Goal: Task Accomplishment & Management: Manage account settings

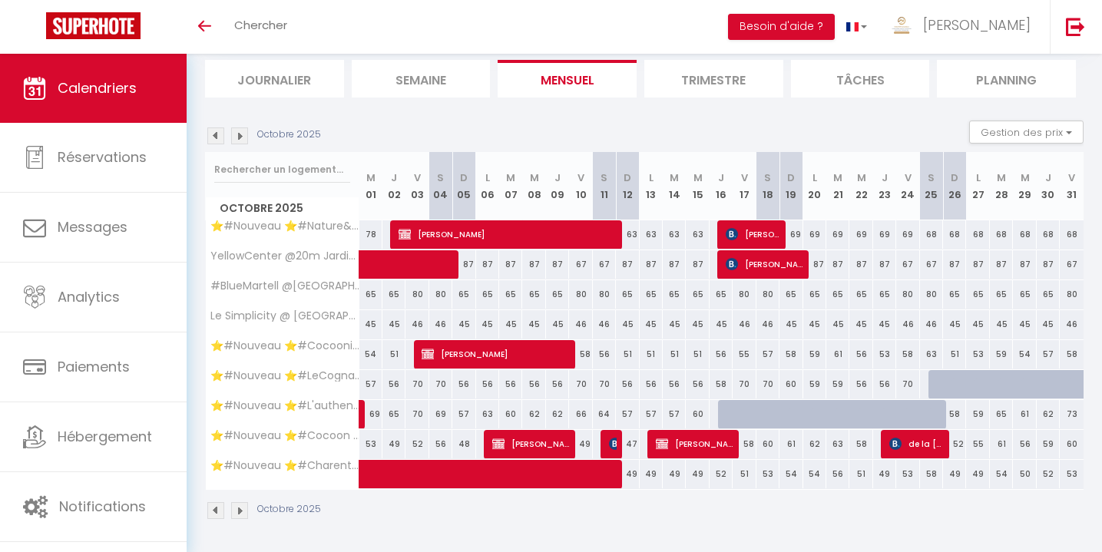
scroll to position [100, 0]
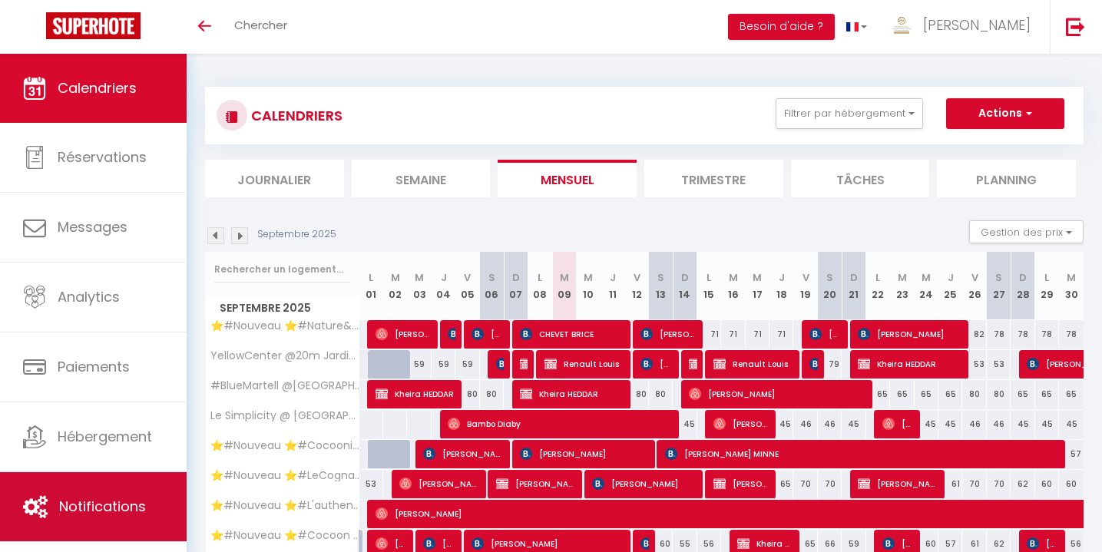
click at [105, 514] on span "Notifications" at bounding box center [102, 506] width 87 height 19
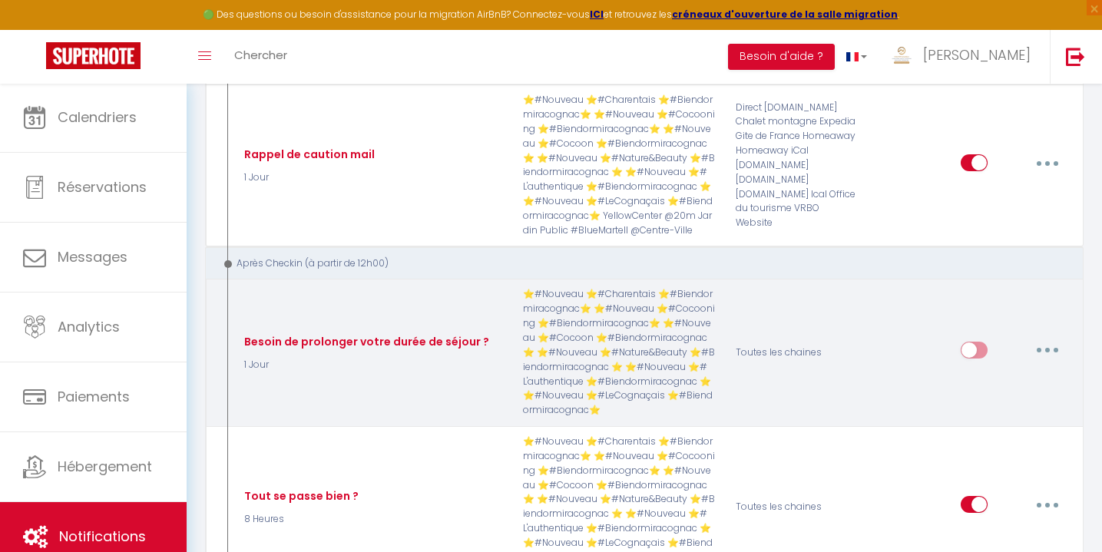
scroll to position [2450, 0]
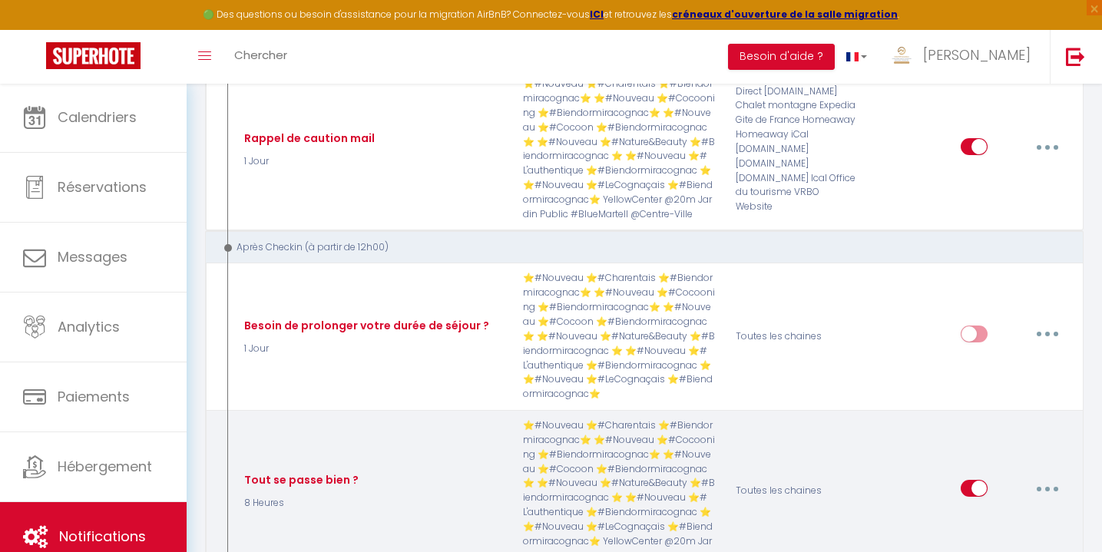
click at [1051, 476] on button "button" at bounding box center [1047, 488] width 43 height 25
click at [981, 511] on link "Editer" at bounding box center [1008, 524] width 114 height 26
type input "Tout se passe bien ?"
select select "3"
select select "8 Heures"
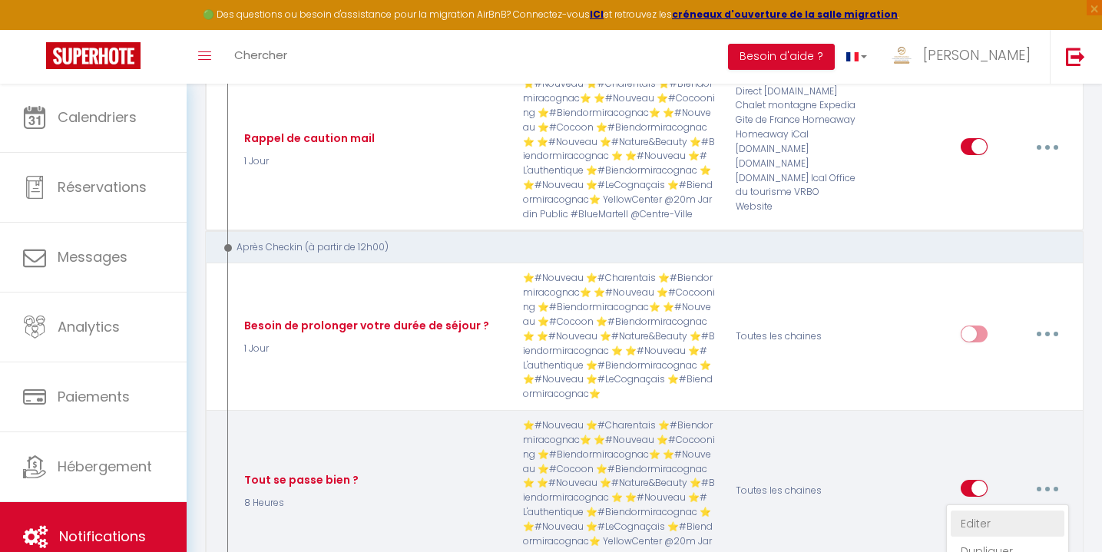
select select
checkbox input "true"
checkbox input "false"
radio input "true"
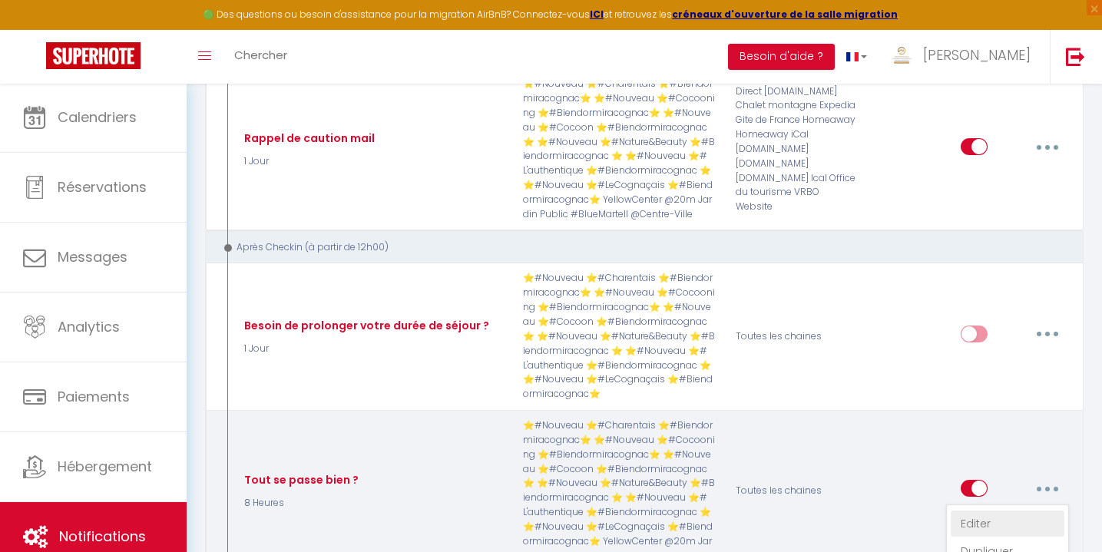
type input "Votre arrivée s'est bien passée ?"
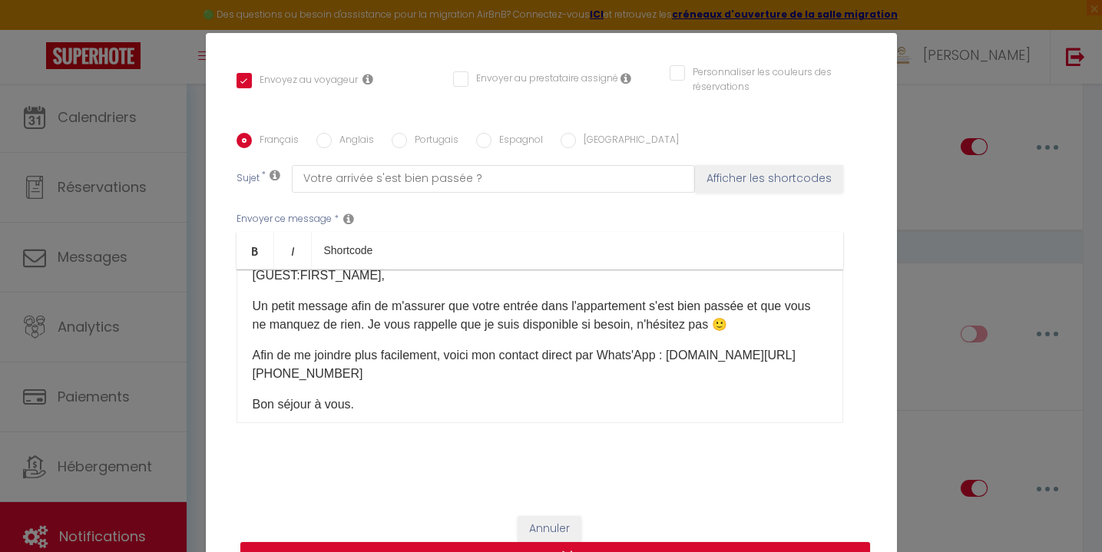
scroll to position [45, 0]
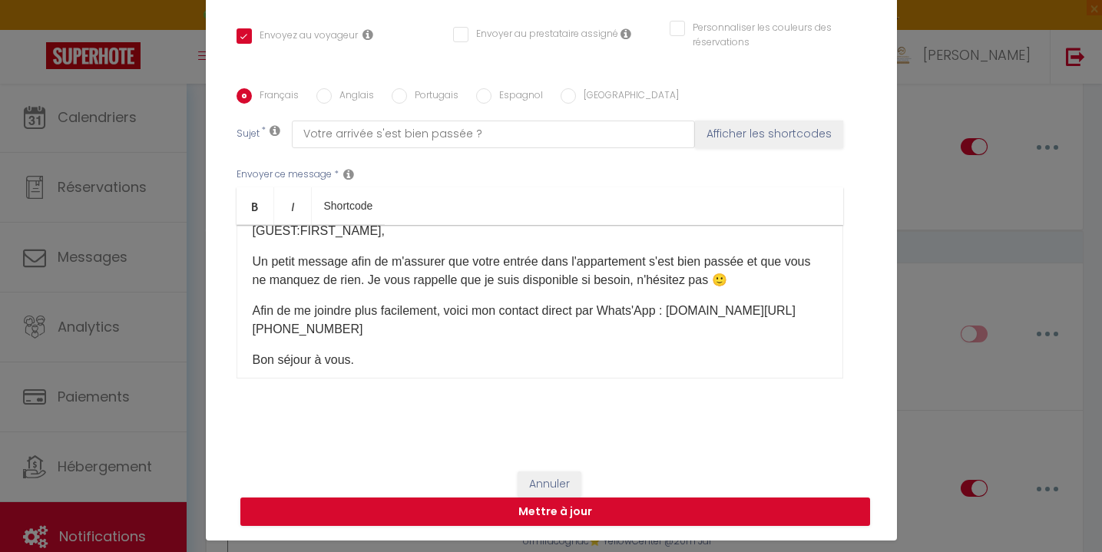
click at [565, 475] on button "Annuler" at bounding box center [550, 484] width 64 height 26
